Goal: Task Accomplishment & Management: Complete application form

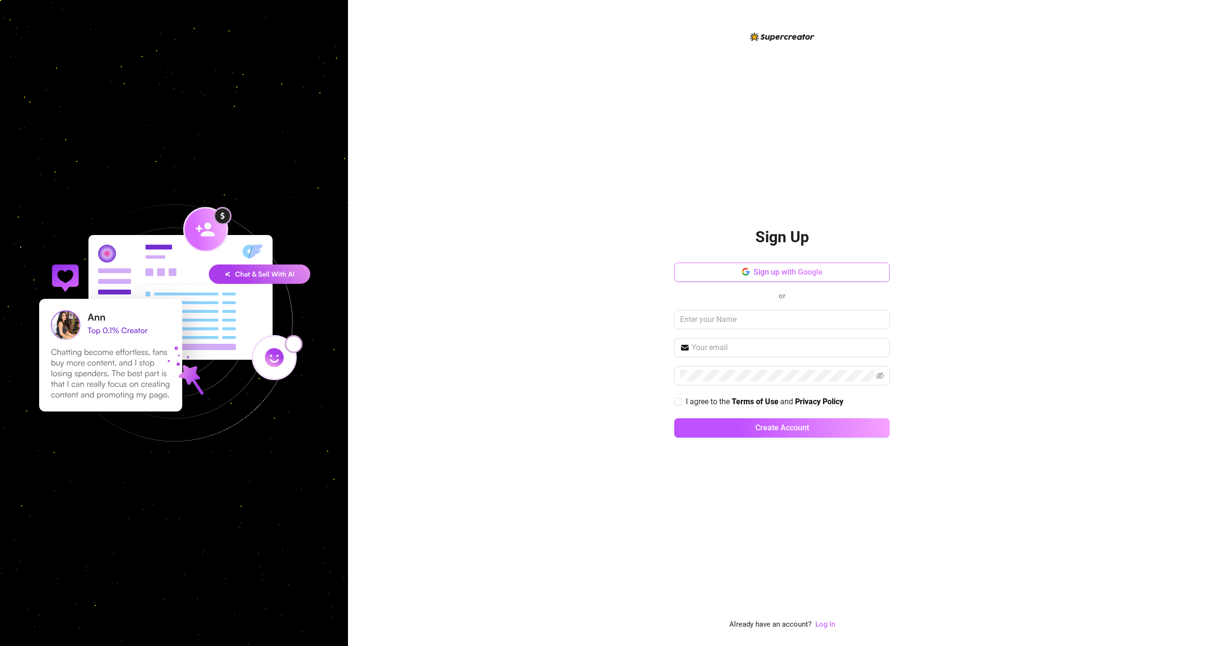
click at [812, 279] on button "Sign up with Google" at bounding box center [782, 271] width 216 height 19
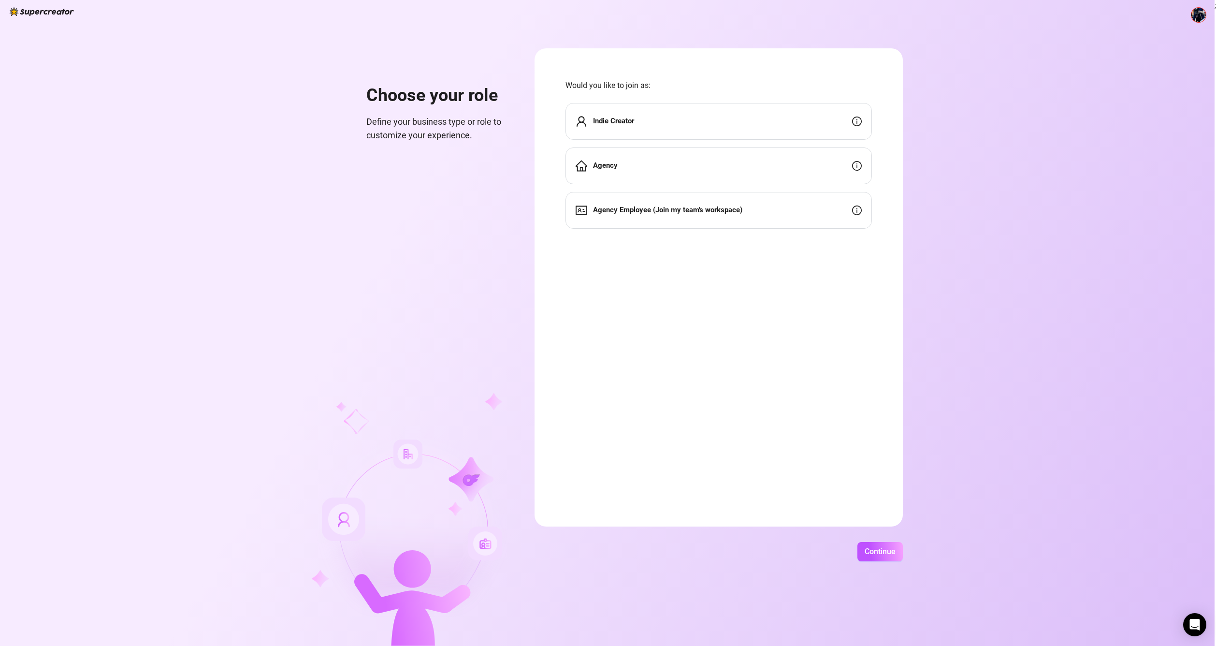
click at [692, 124] on div "Indie Creator" at bounding box center [718, 121] width 306 height 37
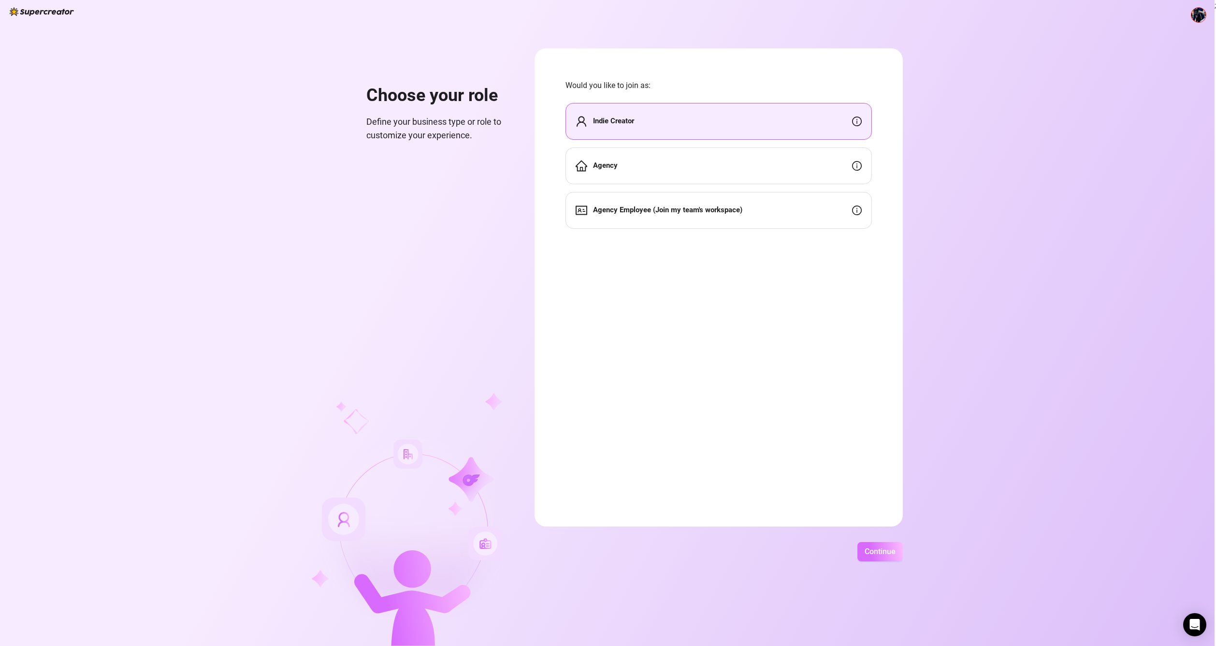
click at [885, 556] on button "Continue" at bounding box center [879, 551] width 45 height 19
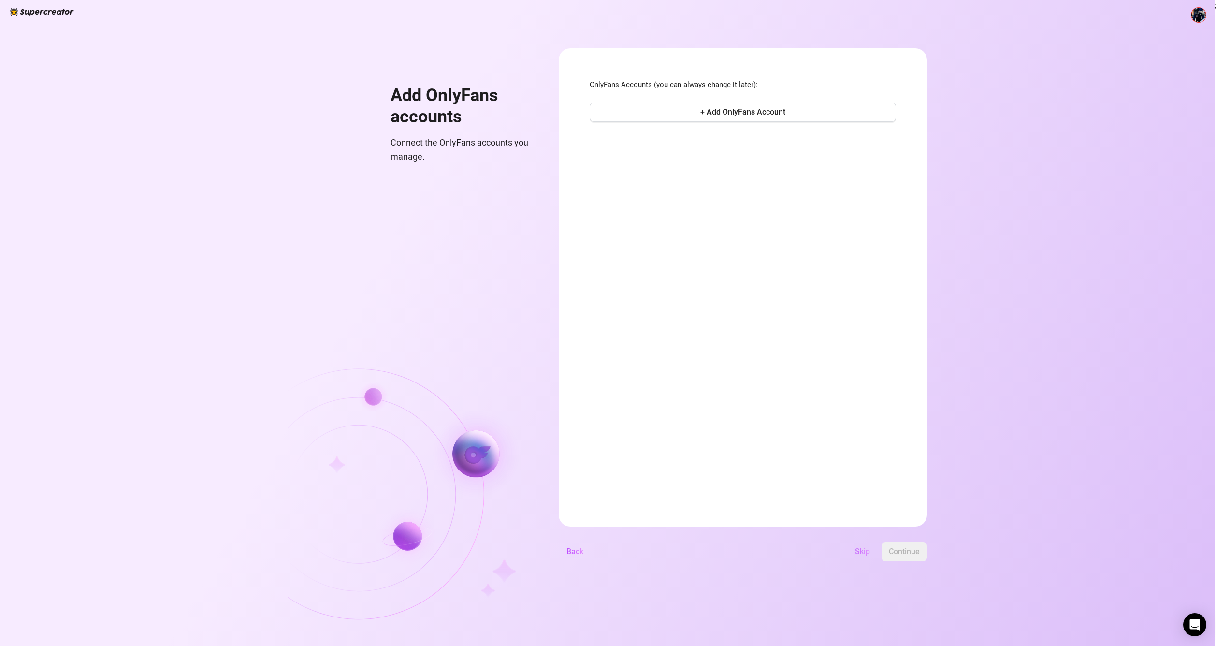
click at [858, 557] on button "Skip" at bounding box center [862, 551] width 30 height 19
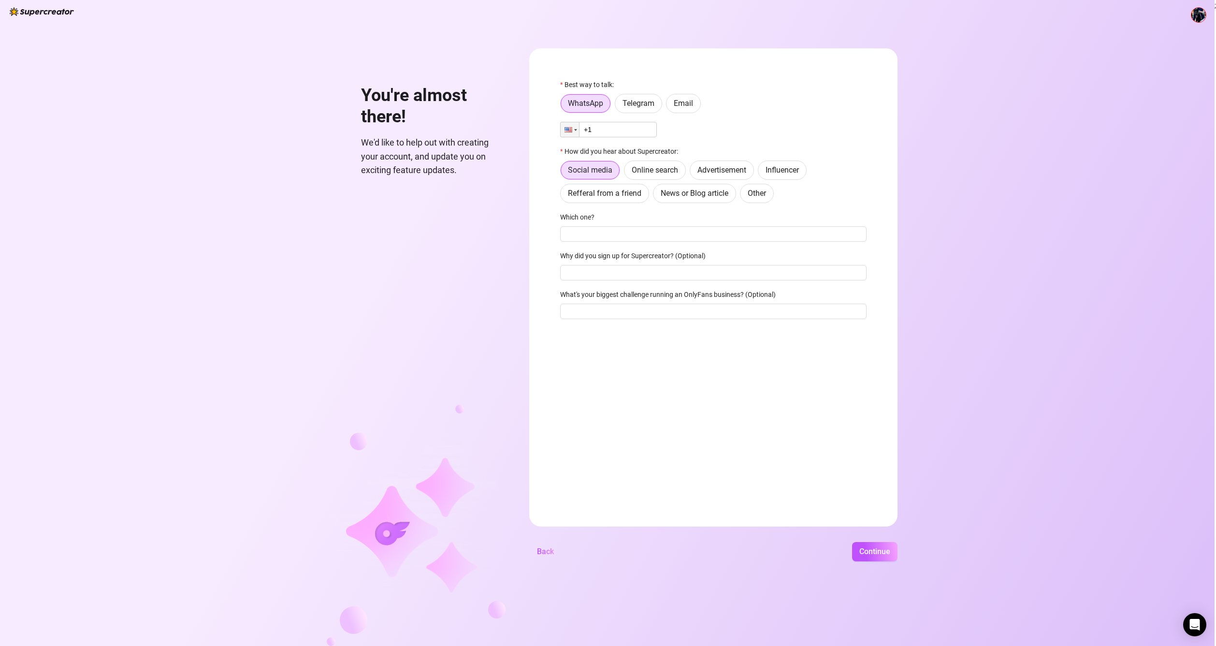
click at [622, 131] on input "+1" at bounding box center [608, 129] width 97 height 15
click at [637, 105] on span "Telegram" at bounding box center [638, 103] width 32 height 9
click at [618, 106] on input "Telegram" at bounding box center [618, 106] width 0 height 0
click at [630, 127] on input "text" at bounding box center [719, 129] width 283 height 11
type input "Idemedubai"
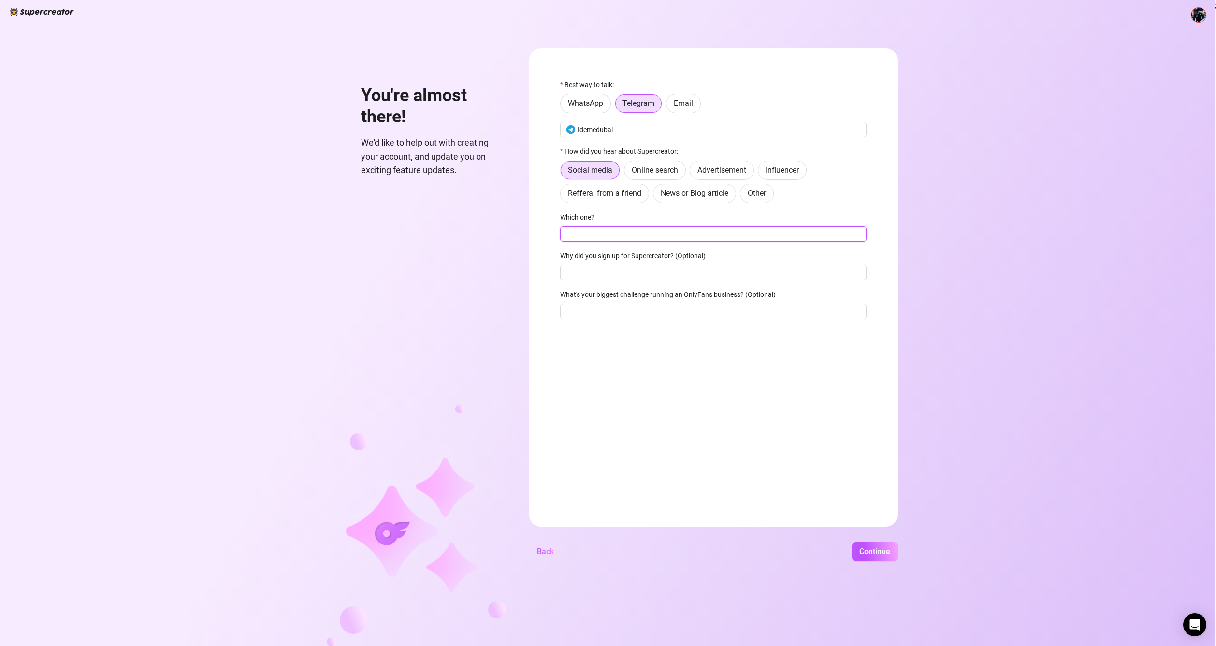
click at [616, 239] on input "Which one?" at bounding box center [713, 233] width 306 height 15
click at [878, 549] on span "Continue" at bounding box center [874, 551] width 31 height 9
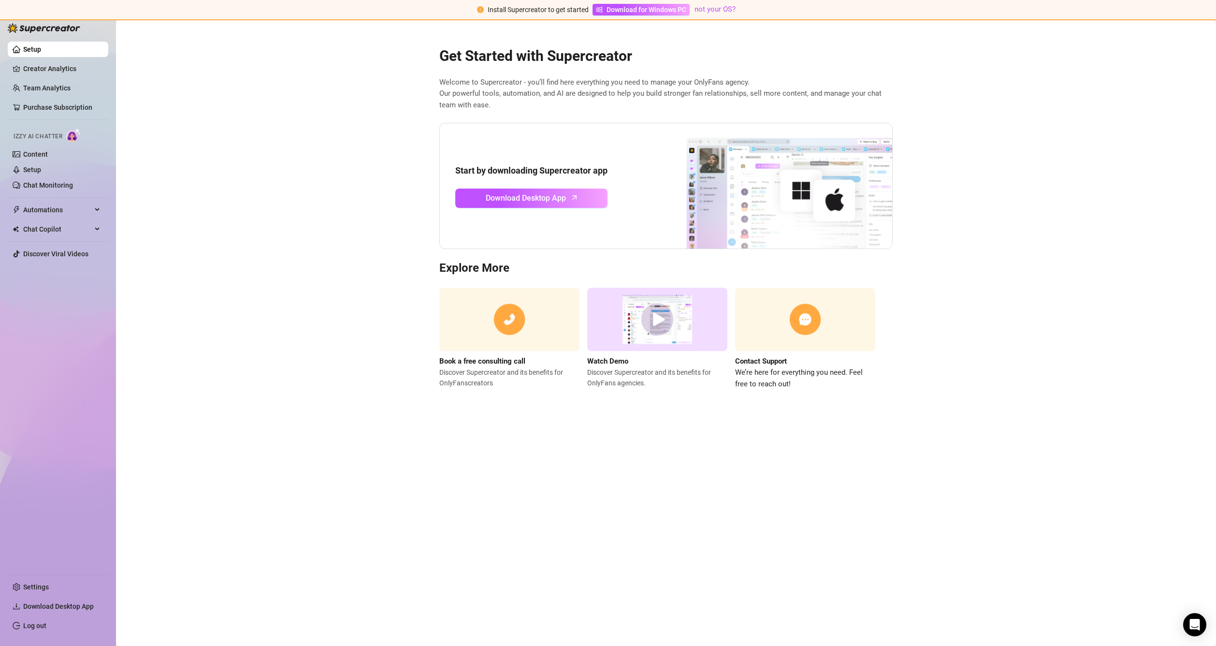
click at [529, 54] on h2 "Get Started with Supercreator" at bounding box center [665, 56] width 453 height 18
click at [41, 45] on link "Setup" at bounding box center [32, 49] width 18 height 8
click at [58, 63] on link "Creator Analytics" at bounding box center [61, 68] width 77 height 15
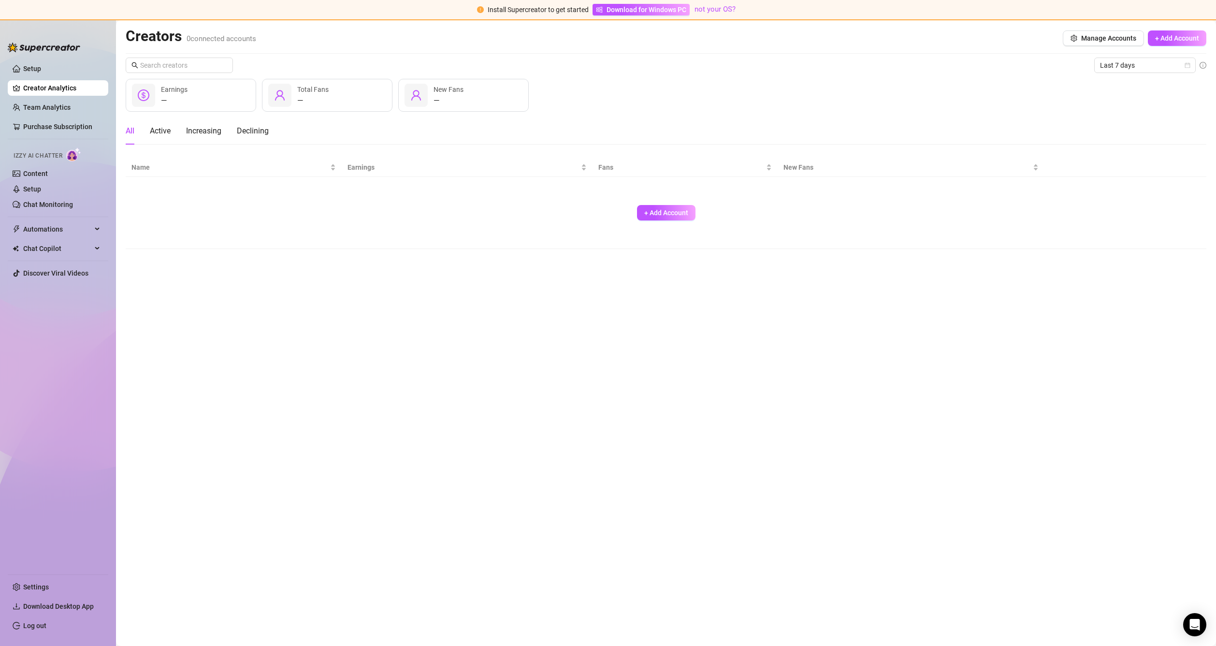
click at [40, 118] on ul "Setup Creator Analytics Team Analytics Purchase Subscription Izzy AI Chatter Co…" at bounding box center [58, 313] width 101 height 513
click at [43, 104] on link "Team Analytics" at bounding box center [46, 107] width 47 height 8
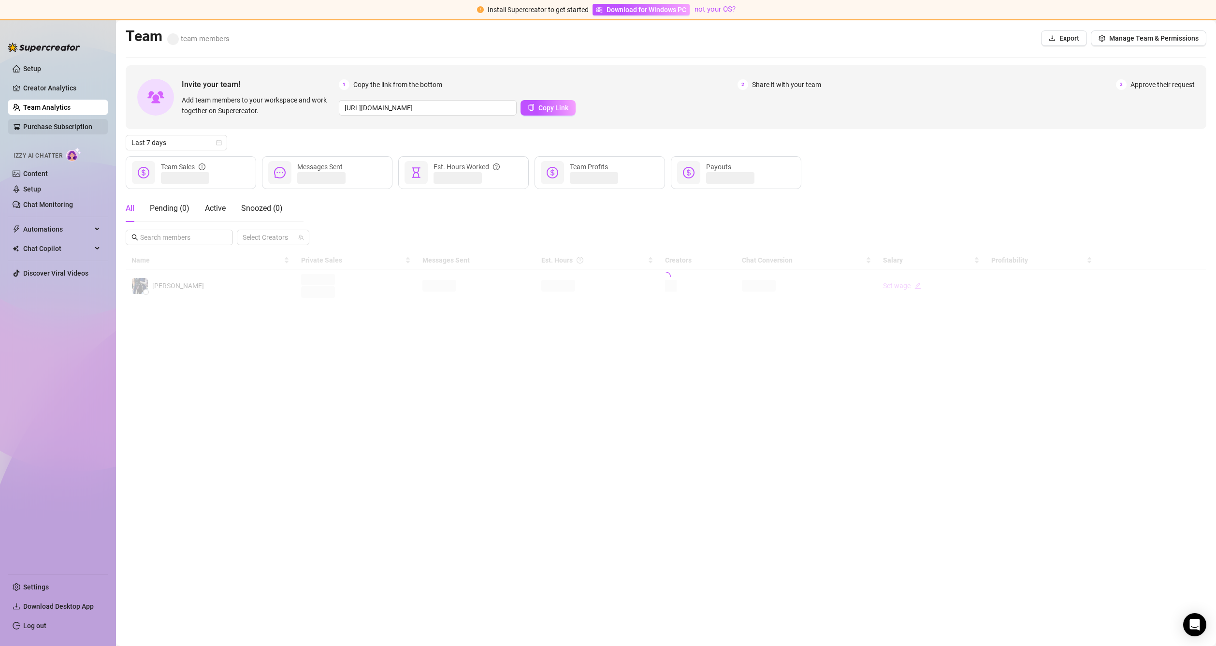
click at [41, 123] on link "Purchase Subscription" at bounding box center [57, 127] width 69 height 8
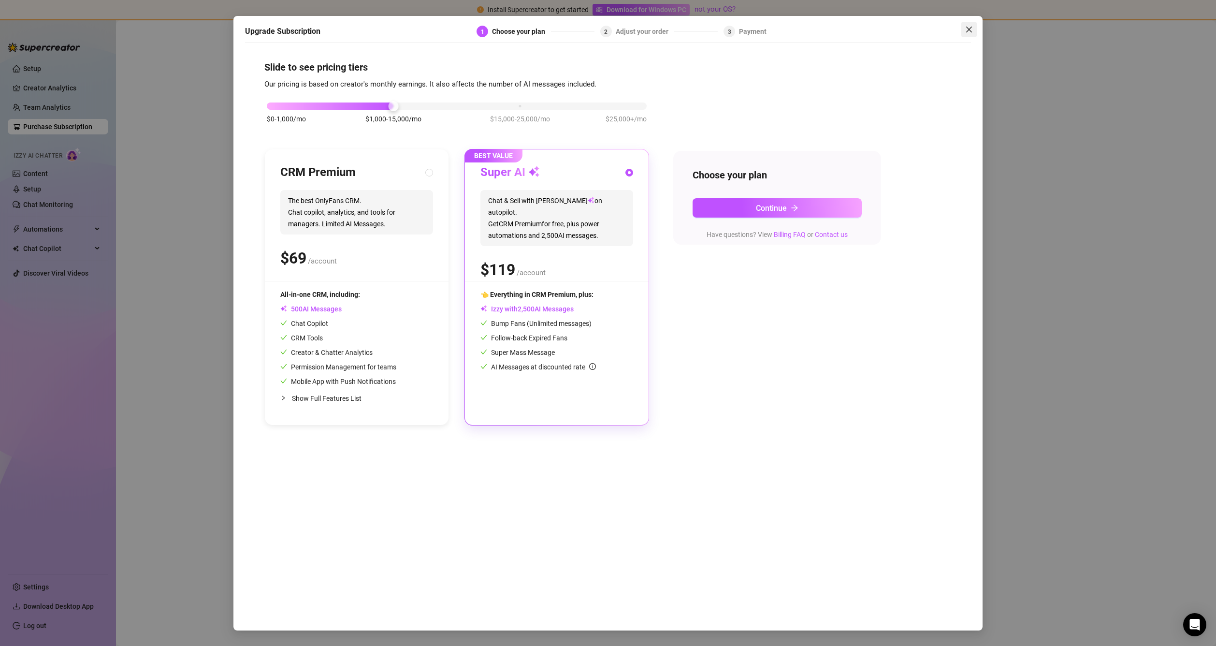
click at [971, 29] on icon "close" at bounding box center [969, 30] width 8 height 8
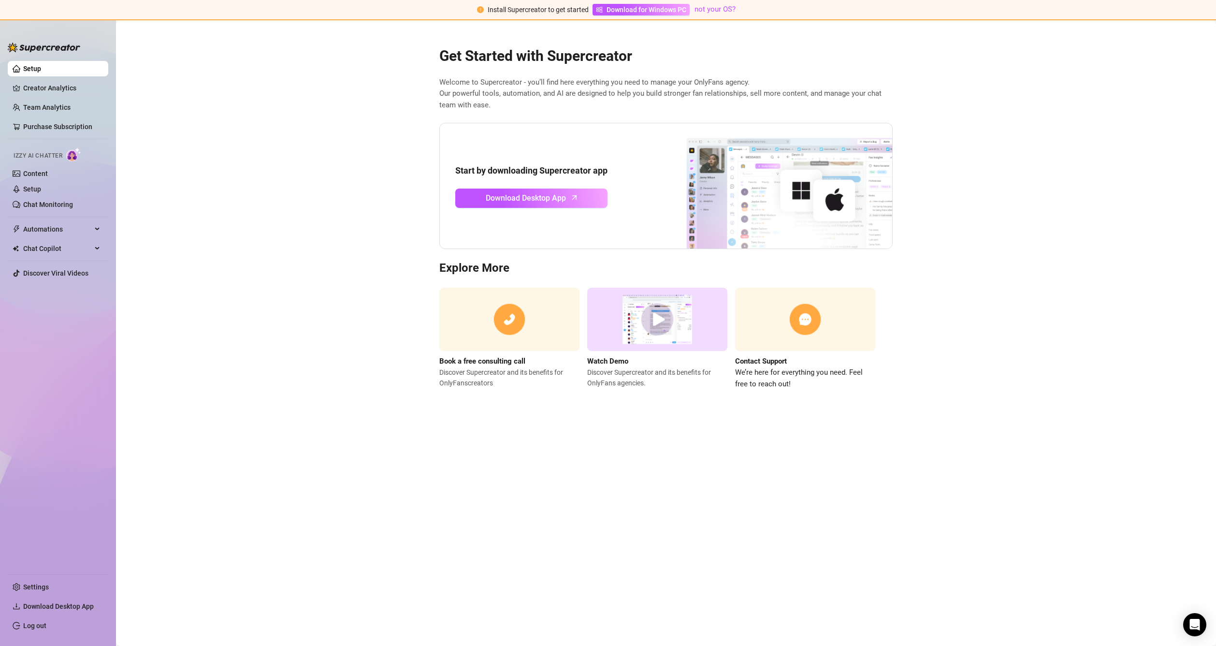
click at [41, 67] on link "Setup" at bounding box center [32, 69] width 18 height 8
click at [40, 87] on link "Creator Analytics" at bounding box center [61, 87] width 77 height 15
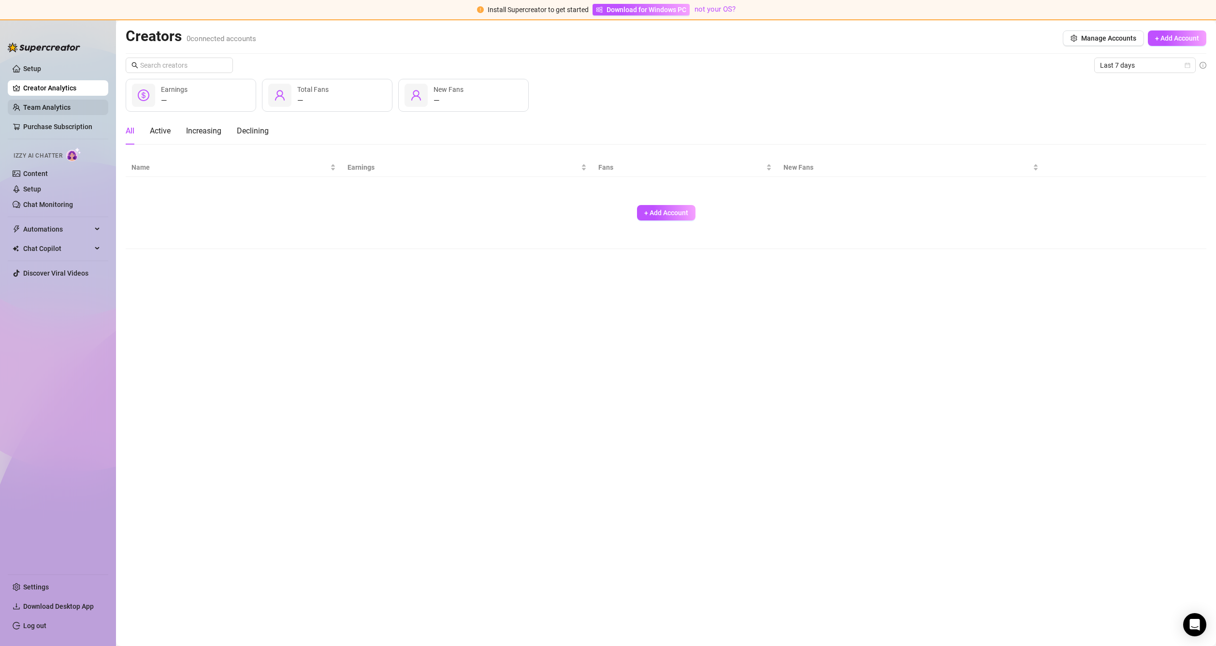
click at [42, 103] on link "Team Analytics" at bounding box center [46, 107] width 47 height 8
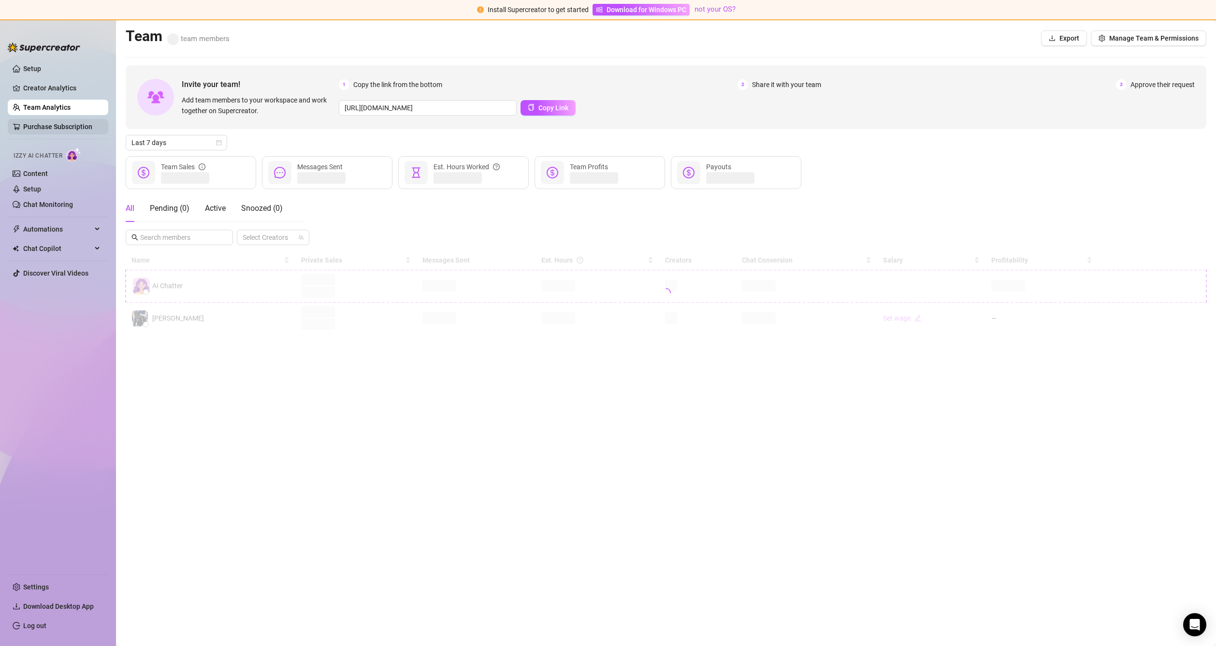
click at [49, 123] on link "Purchase Subscription" at bounding box center [57, 127] width 69 height 8
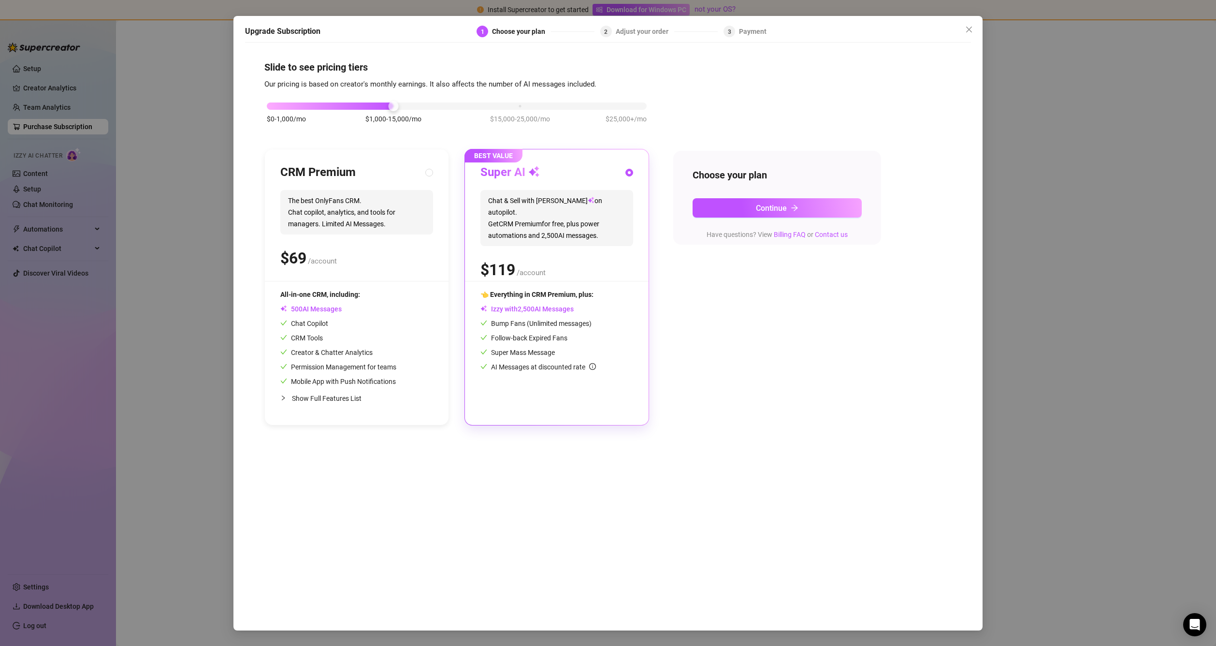
click at [43, 68] on div "Upgrade Subscription 1 Choose your plan 2 Adjust your order 3 Payment Slide to …" at bounding box center [608, 323] width 1216 height 646
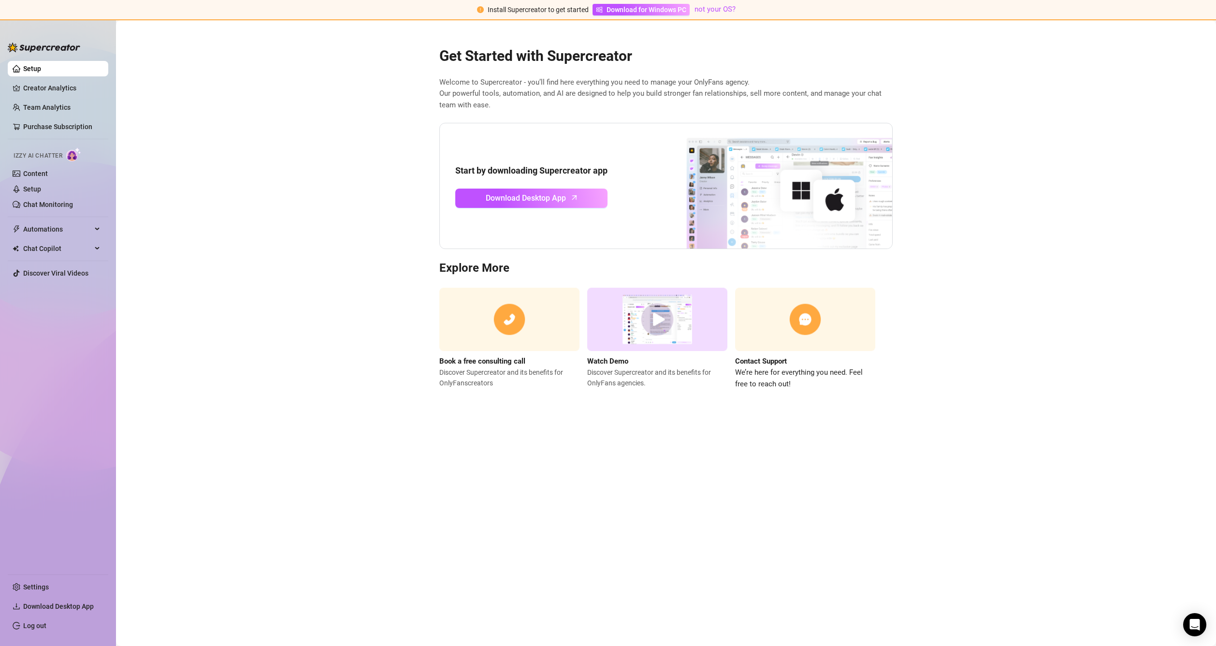
click at [539, 49] on h2 "Get Started with Supercreator" at bounding box center [665, 56] width 453 height 18
click at [38, 69] on link "Setup" at bounding box center [32, 69] width 18 height 8
click at [53, 201] on link "Chat Monitoring" at bounding box center [48, 205] width 50 height 8
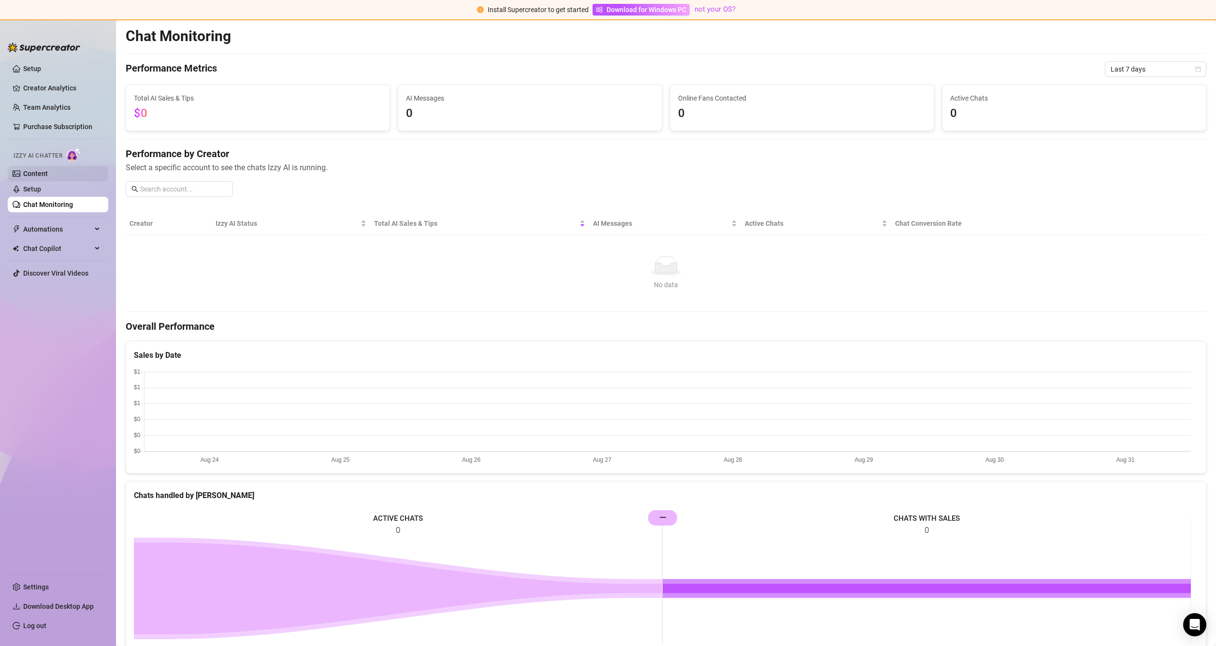
click at [38, 171] on link "Content" at bounding box center [35, 174] width 25 height 8
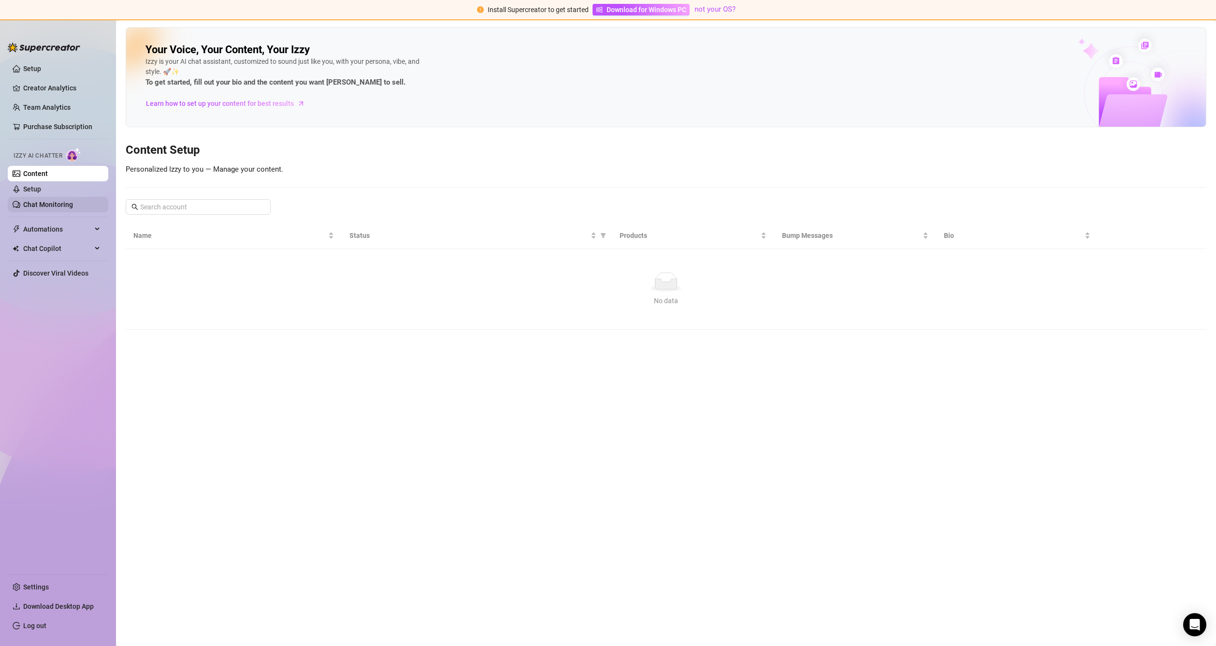
click at [35, 201] on link "Chat Monitoring" at bounding box center [48, 205] width 50 height 8
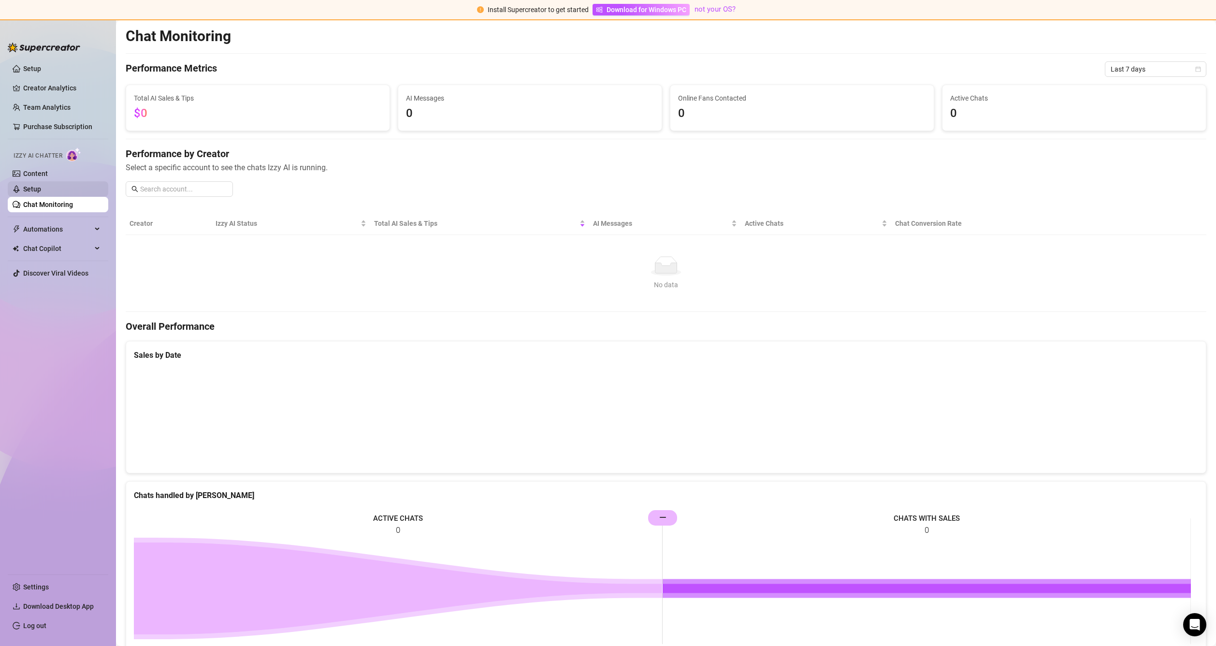
click at [37, 187] on link "Setup" at bounding box center [32, 189] width 18 height 8
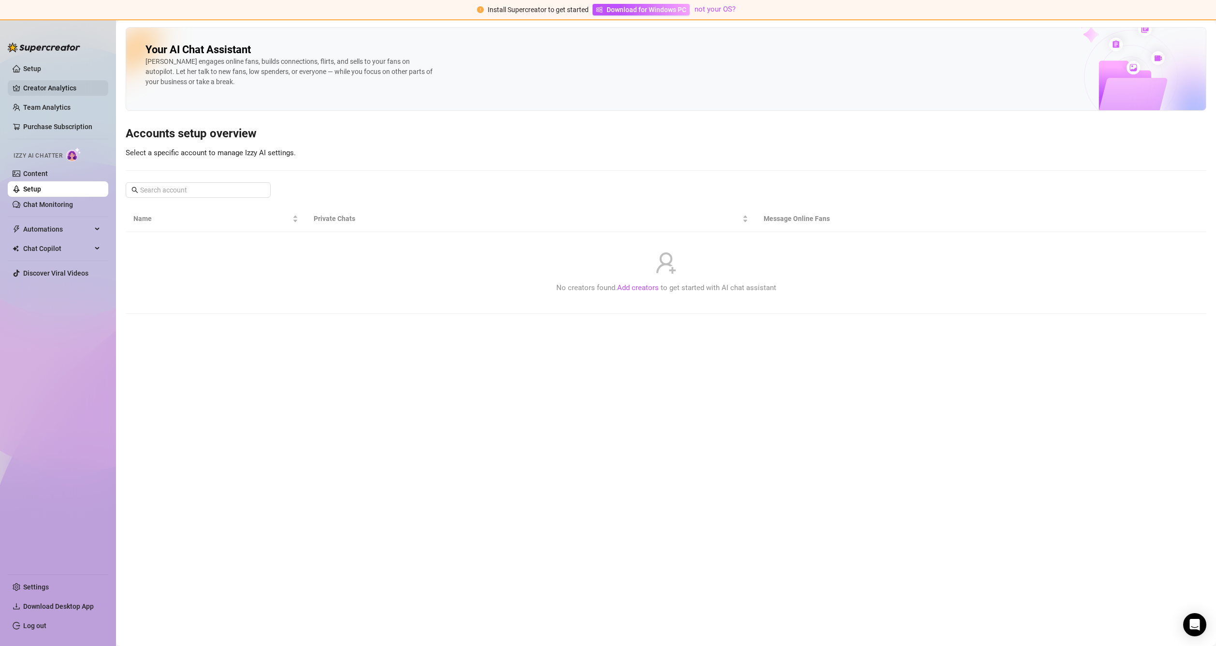
click at [47, 88] on link "Creator Analytics" at bounding box center [61, 87] width 77 height 15
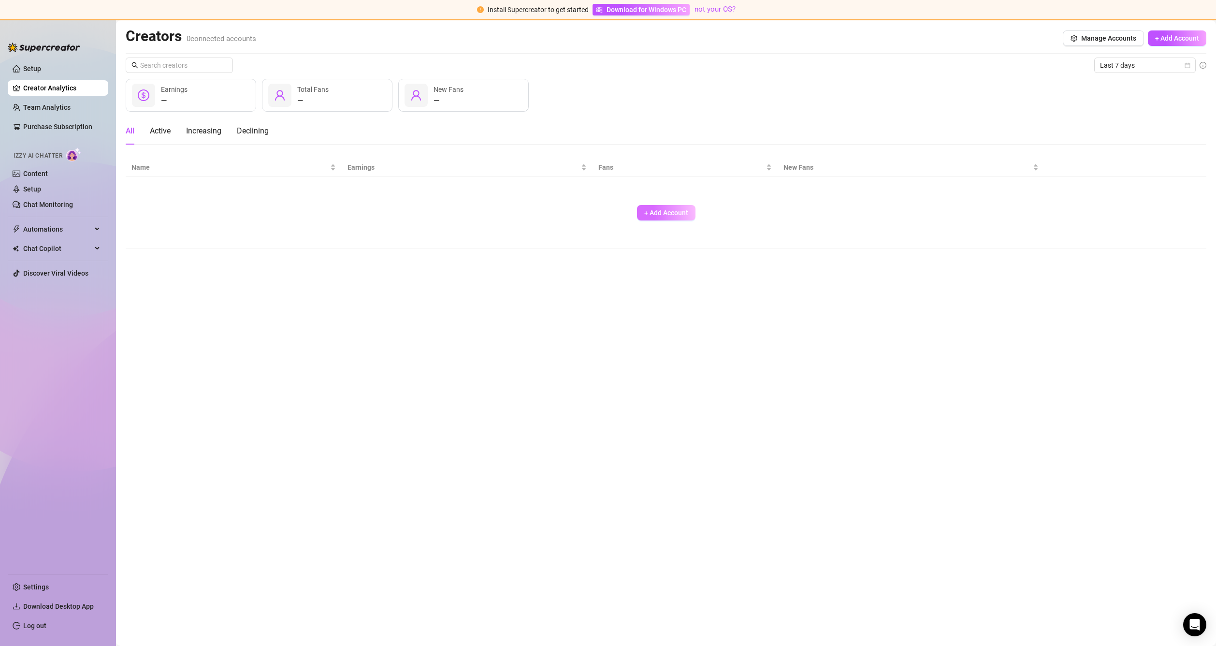
click at [676, 212] on span "+ Add Account" at bounding box center [666, 213] width 44 height 8
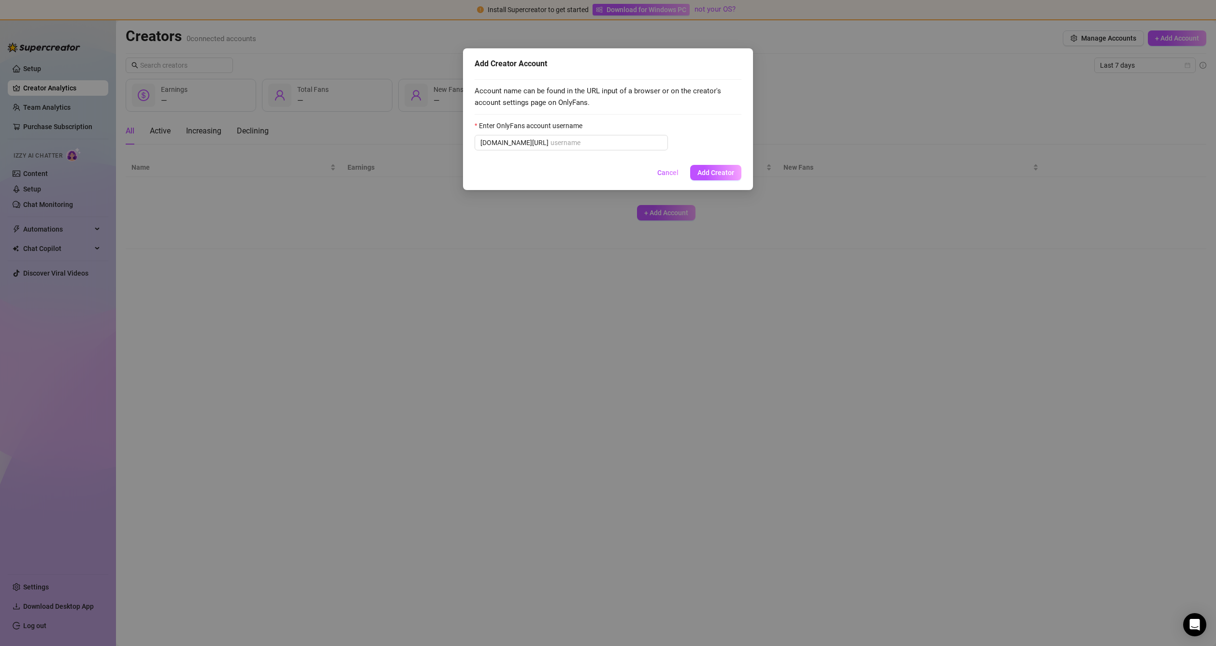
click at [1008, 73] on div "Add Creator Account Account name can be found in the URL input of a browser or …" at bounding box center [608, 323] width 1216 height 646
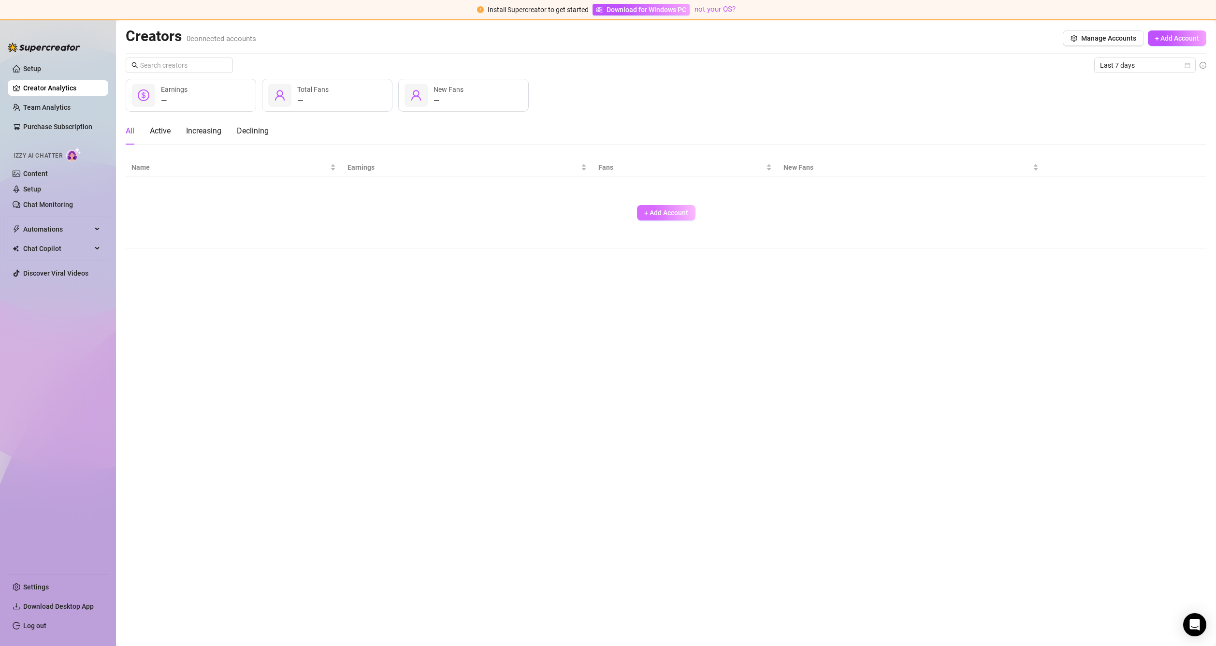
click at [671, 212] on span "+ Add Account" at bounding box center [666, 213] width 44 height 8
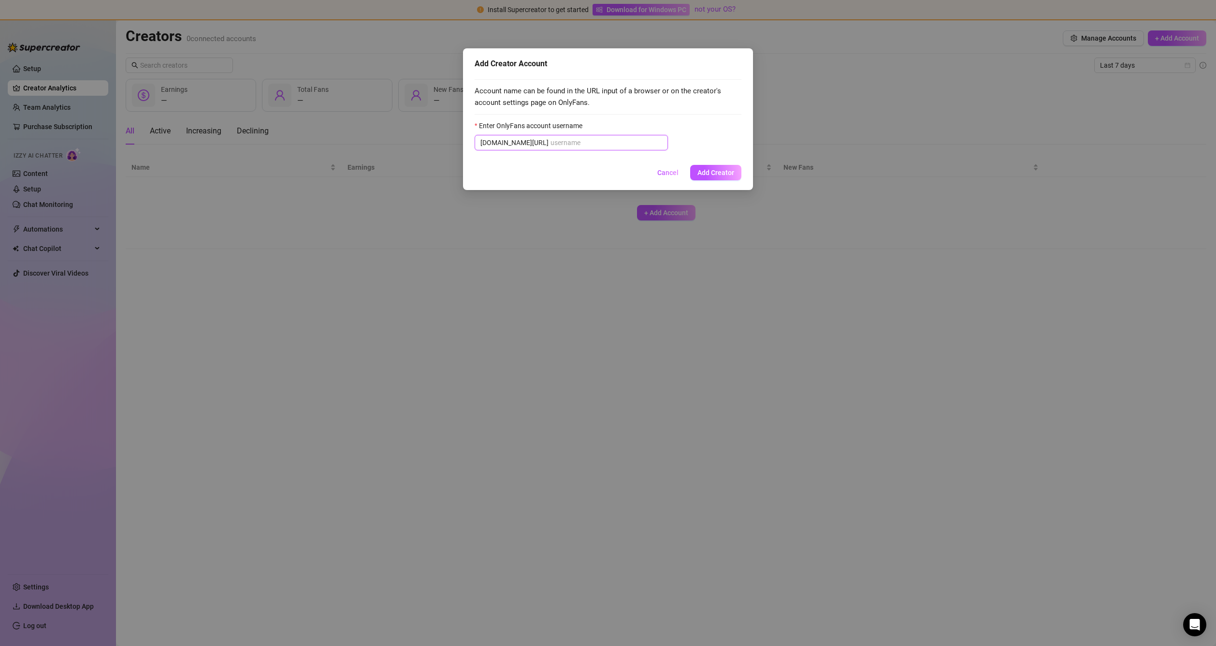
paste input "@taliagrealishfree"
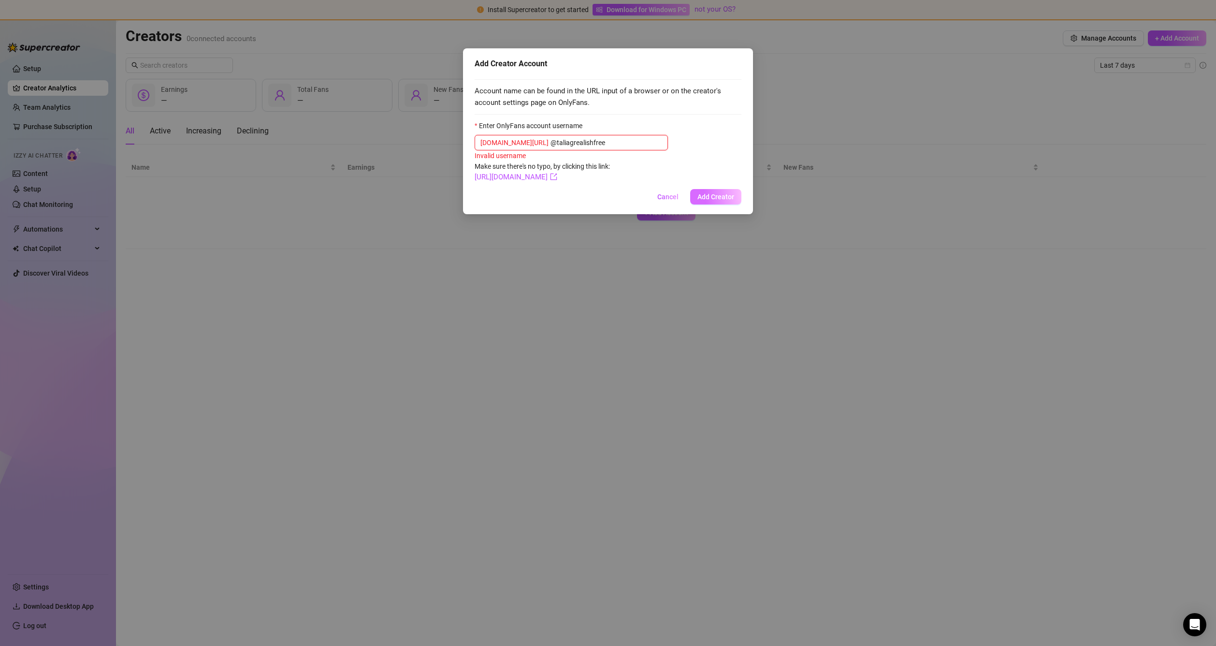
type input "@taliagrealishfree"
click at [707, 193] on span "Add Creator" at bounding box center [715, 197] width 37 height 8
click at [675, 199] on span "Cancel" at bounding box center [667, 197] width 21 height 8
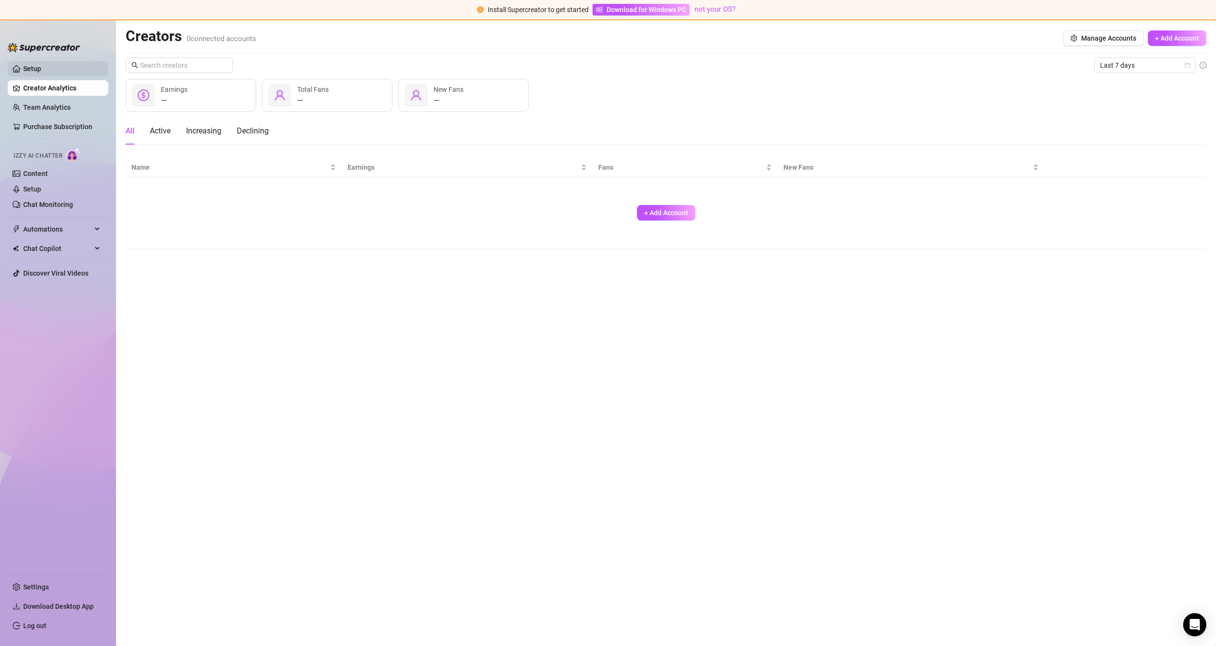
click at [32, 65] on link "Setup" at bounding box center [32, 69] width 18 height 8
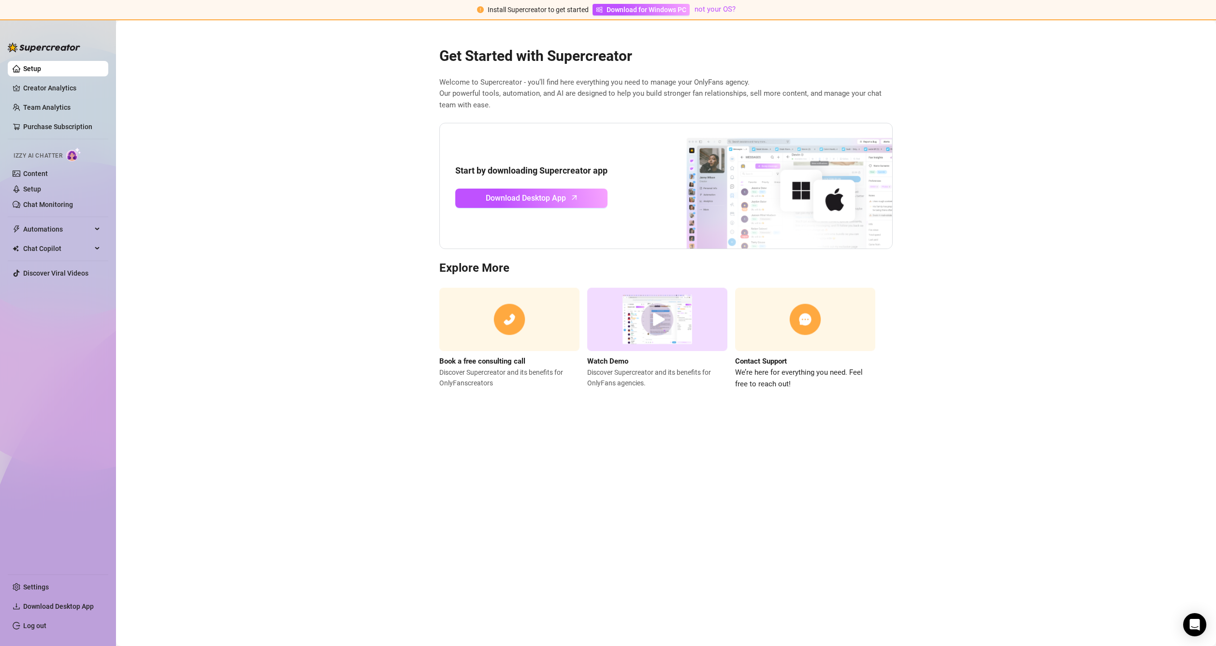
click at [60, 154] on span "Izzy AI Chatter" at bounding box center [38, 155] width 49 height 9
click at [41, 66] on link "Setup" at bounding box center [32, 69] width 18 height 8
click at [40, 87] on link "Creator Analytics" at bounding box center [61, 87] width 77 height 15
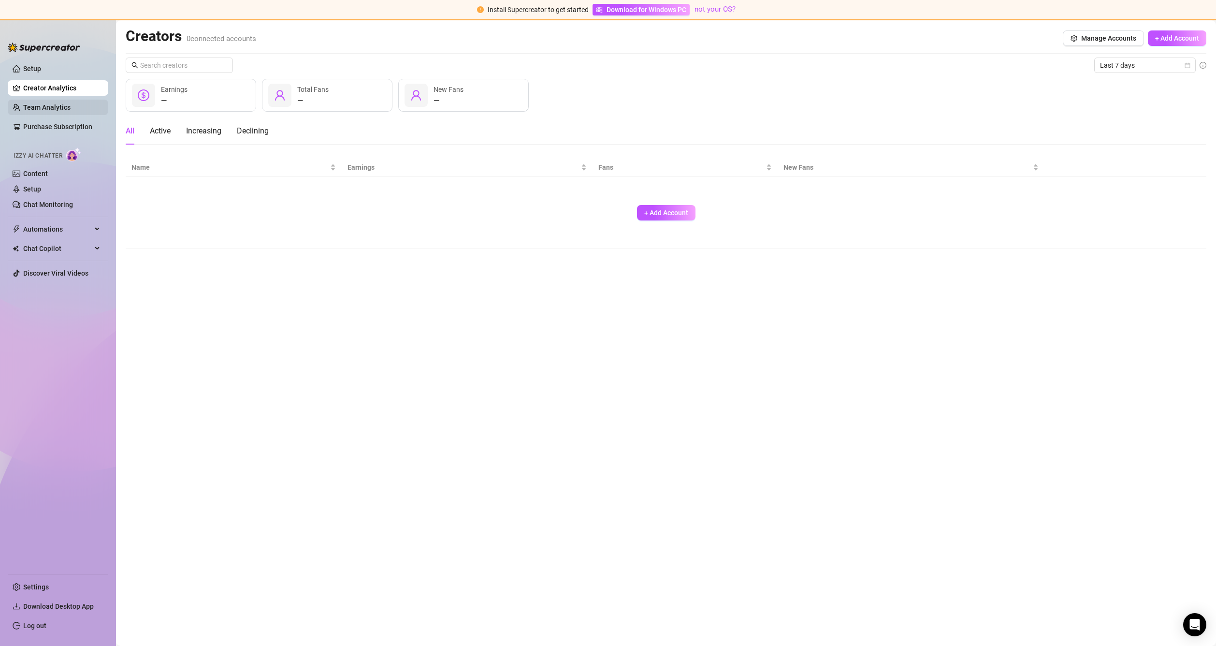
click at [48, 103] on link "Team Analytics" at bounding box center [46, 107] width 47 height 8
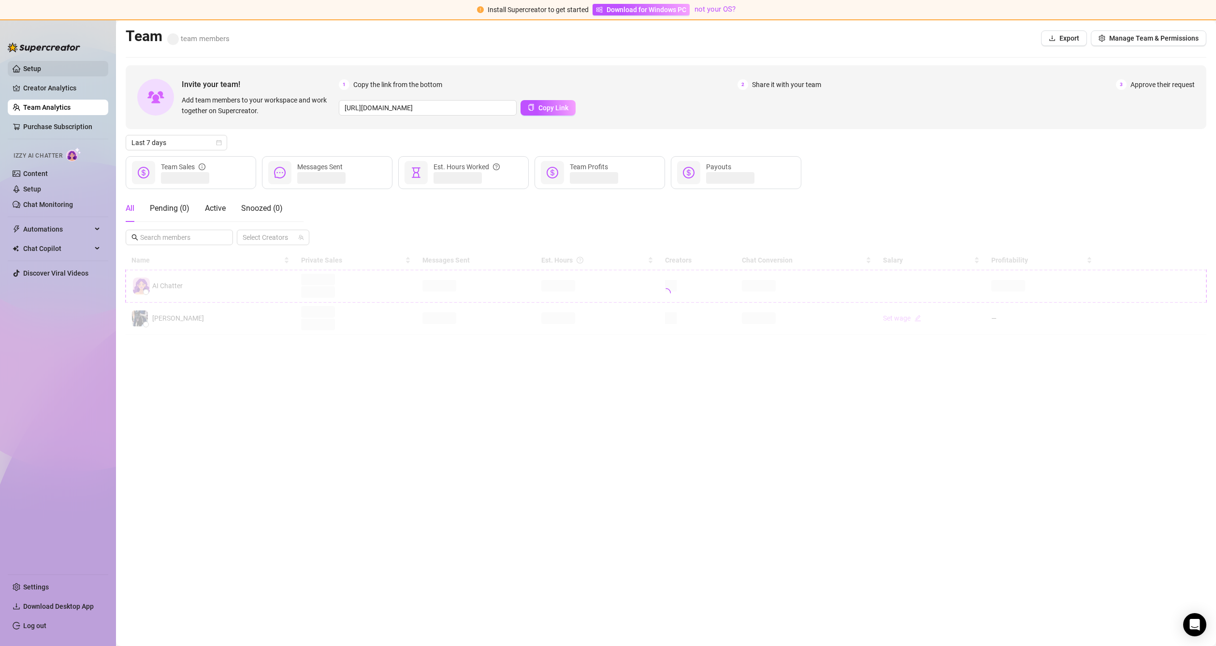
click at [41, 68] on link "Setup" at bounding box center [32, 69] width 18 height 8
